Goal: Transaction & Acquisition: Purchase product/service

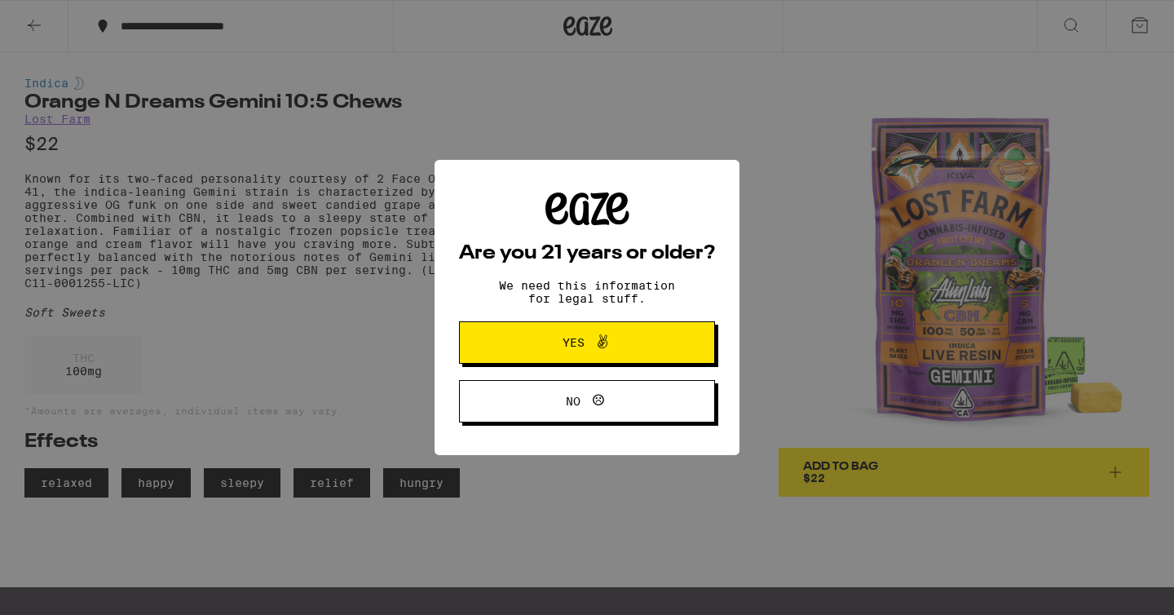
click at [609, 341] on icon at bounding box center [603, 342] width 20 height 20
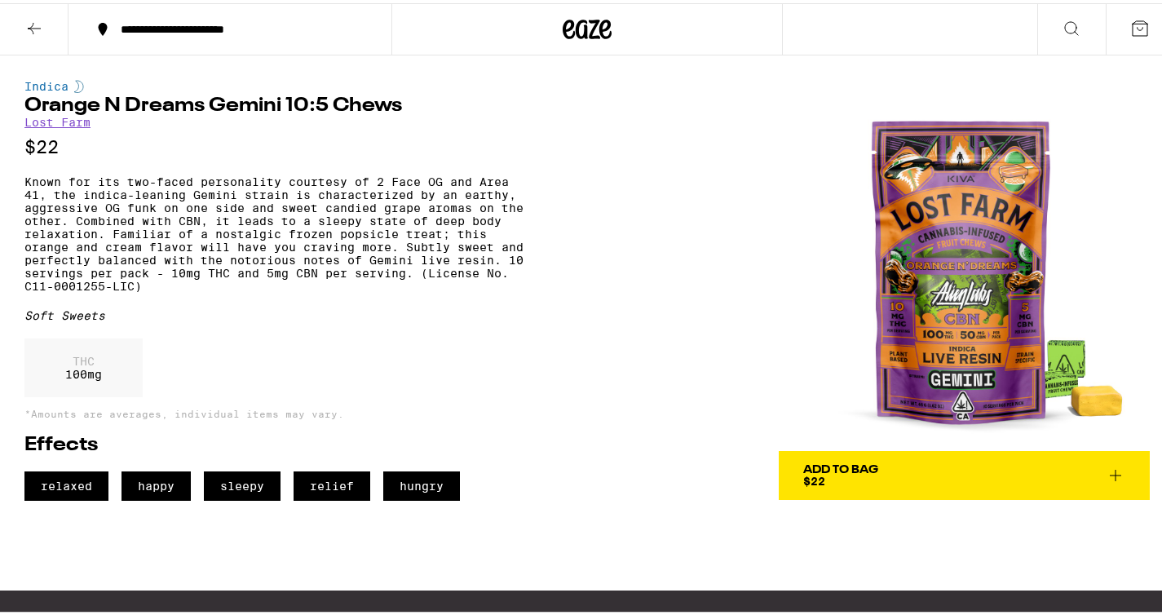
click at [320, 289] on p "Known for its two-faced personality courtesy of 2 Face OG and Area 41, the indi…" at bounding box center [277, 230] width 506 height 117
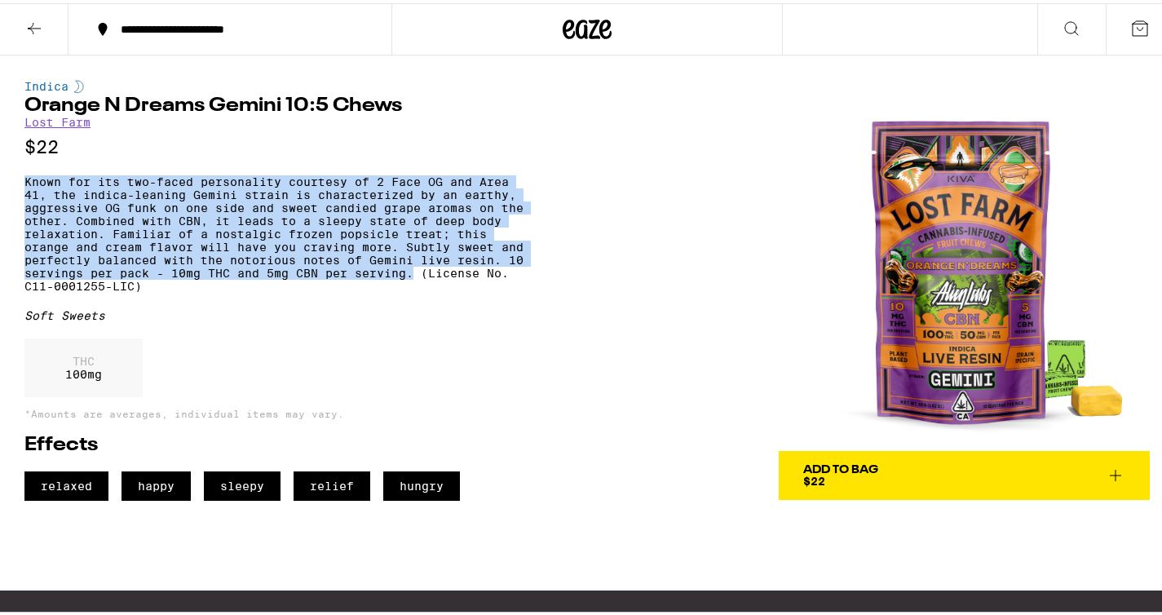
drag, startPoint x: 85, startPoint y: 308, endPoint x: 52, endPoint y: 189, distance: 123.4
click at [2, 179] on div "Indica Orange N Dreams Gemini 10:5 Chews Lost Farm $22 Known for its two-faced …" at bounding box center [587, 274] width 1174 height 445
copy p "Known for its two-faced personality courtesy of 2 Face OG and Area 41, the indi…"
